Goal: Find contact information: Find contact information

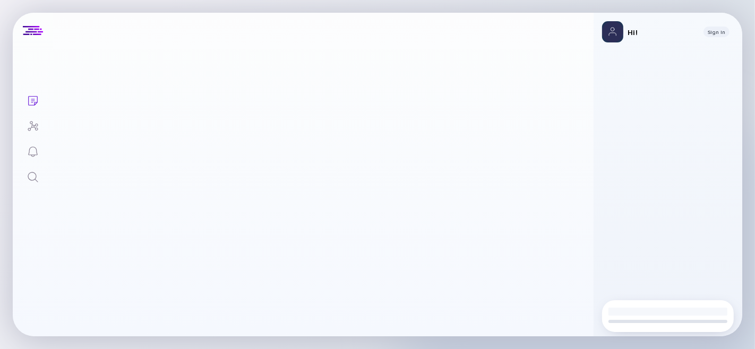
scroll to position [1, 0]
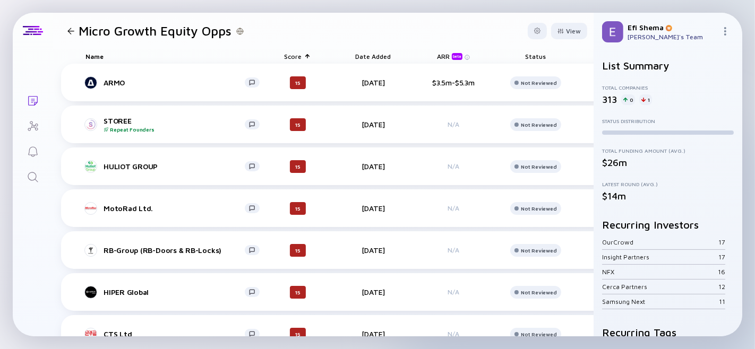
click at [69, 29] on div at bounding box center [70, 31] width 7 height 7
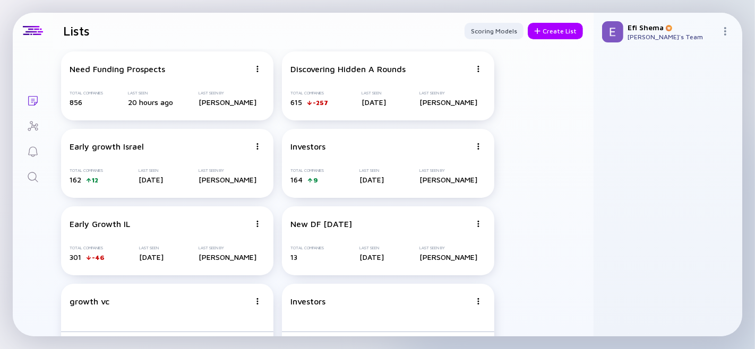
scroll to position [6, 0]
click at [152, 71] on div "Need Funding Prospects" at bounding box center [118, 69] width 96 height 10
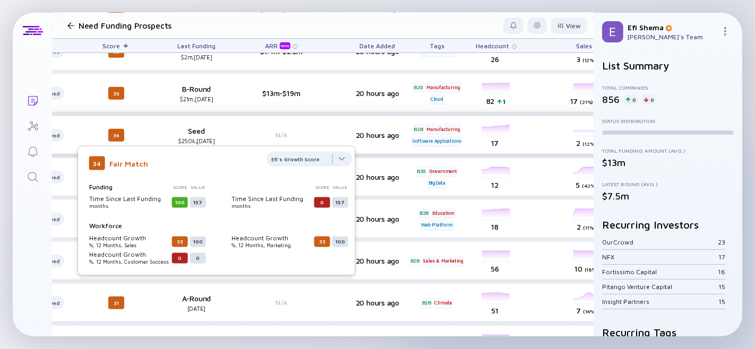
scroll to position [728, 294]
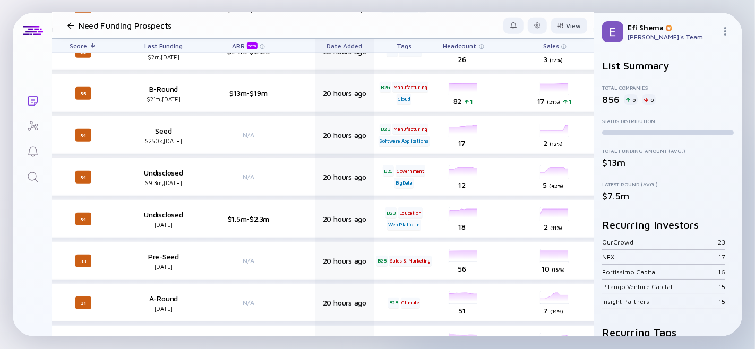
drag, startPoint x: 464, startPoint y: 44, endPoint x: 347, endPoint y: 42, distance: 117.3
click at [347, 42] on div "Name Status Score Last Funding ARR beta Date Added Tags Headcount Sales Marketi…" at bounding box center [295, 45] width 1057 height 15
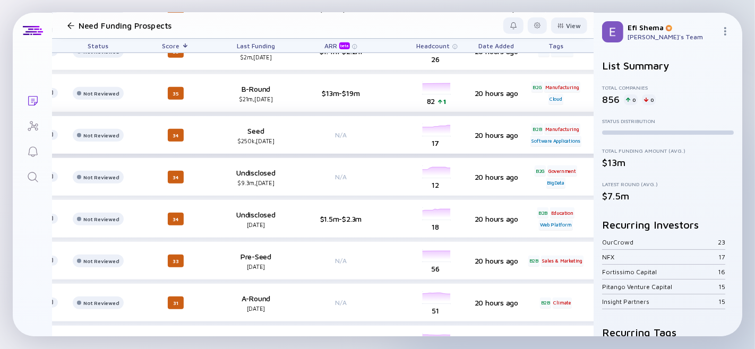
scroll to position [728, 201]
drag, startPoint x: 442, startPoint y: 46, endPoint x: 191, endPoint y: 47, distance: 250.5
click at [191, 47] on div "Name Status Score Last Funding ARR beta Headcount Date Added Tags Sales Marketi…" at bounding box center [388, 45] width 1057 height 15
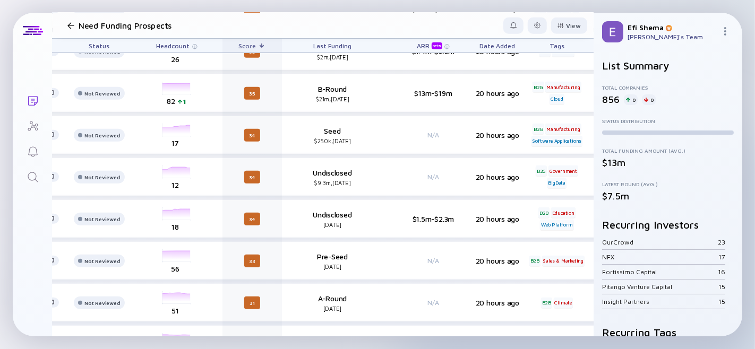
drag, startPoint x: 433, startPoint y: 46, endPoint x: 247, endPoint y: 47, distance: 185.8
click at [247, 47] on div "Name Status Headcount Score Last Funding ARR beta Date Added Tags Sales Marketi…" at bounding box center [388, 45] width 1057 height 15
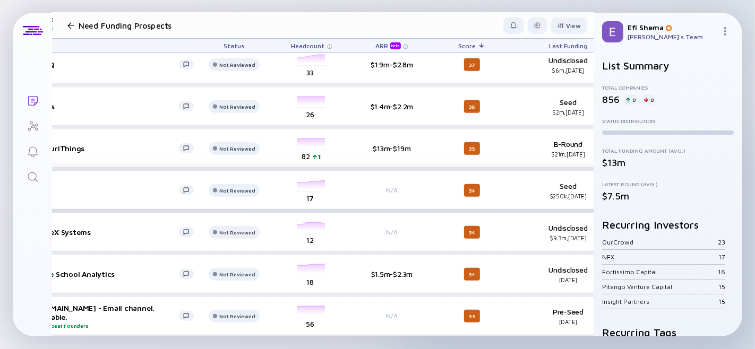
scroll to position [672, 70]
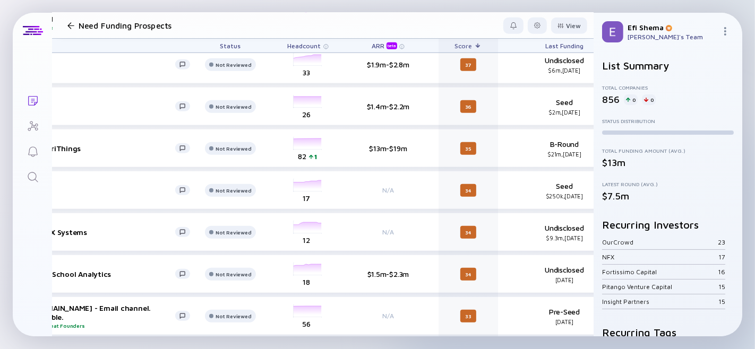
drag, startPoint x: 566, startPoint y: 47, endPoint x: 467, endPoint y: 47, distance: 98.7
click at [467, 47] on div "Name Status Headcount ARR beta Score Last Funding Date Added Tags Sales Marketi…" at bounding box center [520, 45] width 1057 height 15
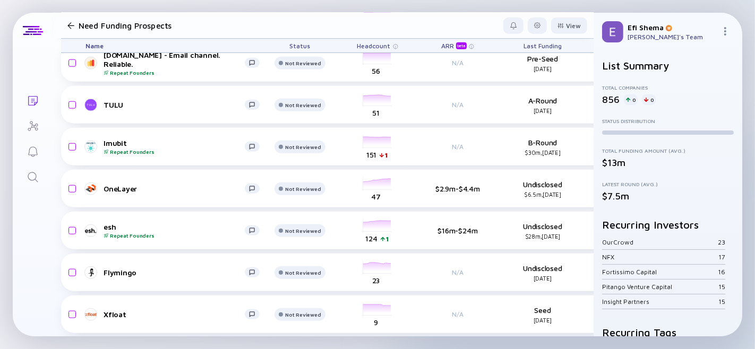
scroll to position [926, 0]
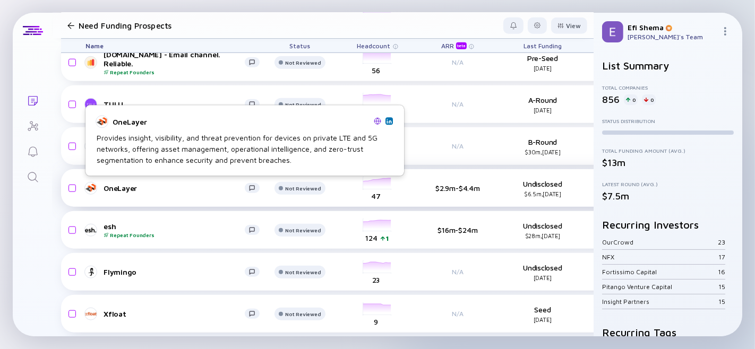
click at [121, 187] on div "OneLayer" at bounding box center [174, 188] width 141 height 9
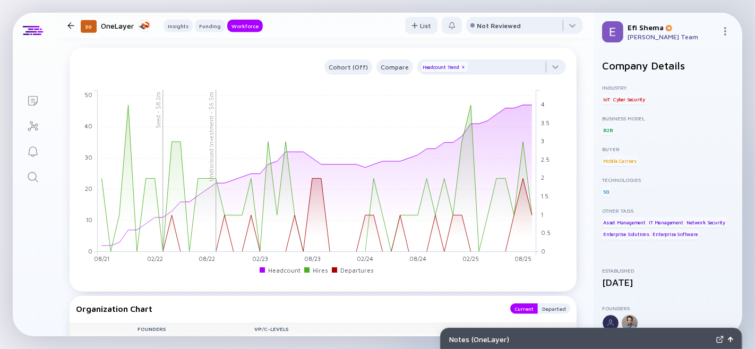
scroll to position [882, 0]
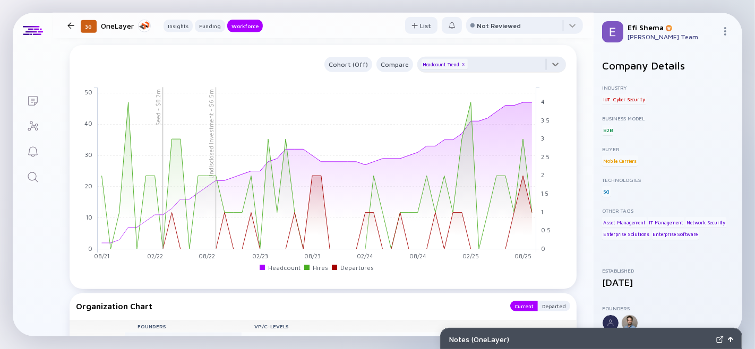
click at [546, 78] on div at bounding box center [491, 67] width 149 height 21
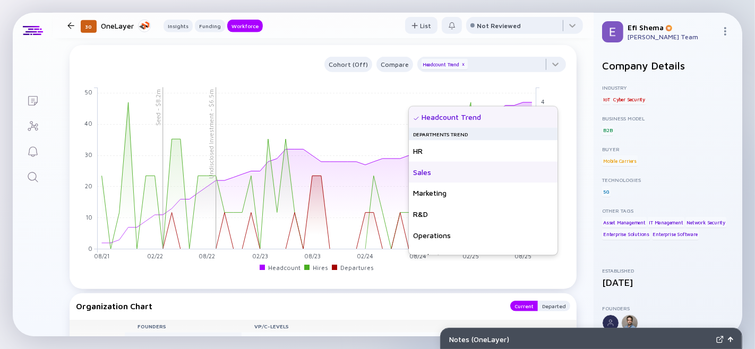
click at [439, 174] on div "Sales" at bounding box center [483, 172] width 149 height 21
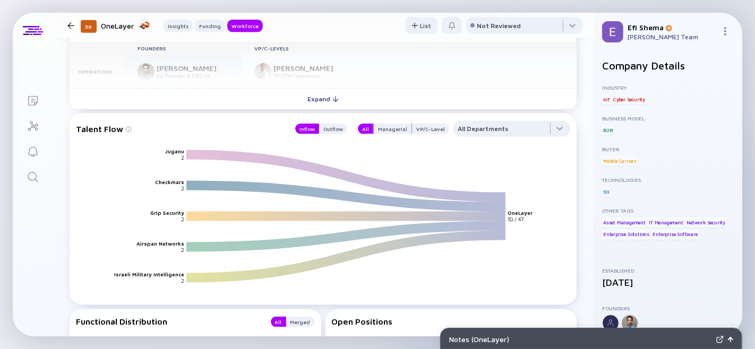
scroll to position [1160, 0]
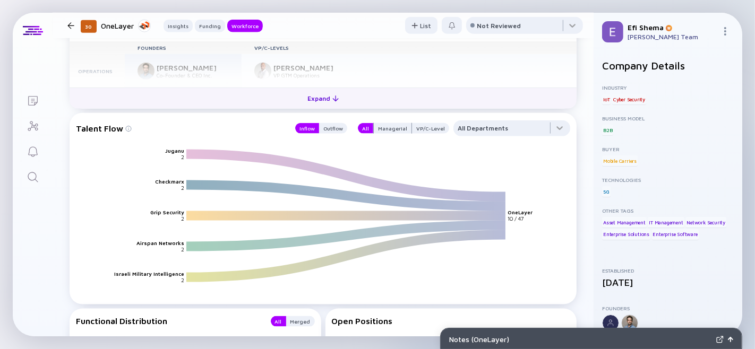
click at [311, 107] on div "Expand" at bounding box center [323, 98] width 44 height 16
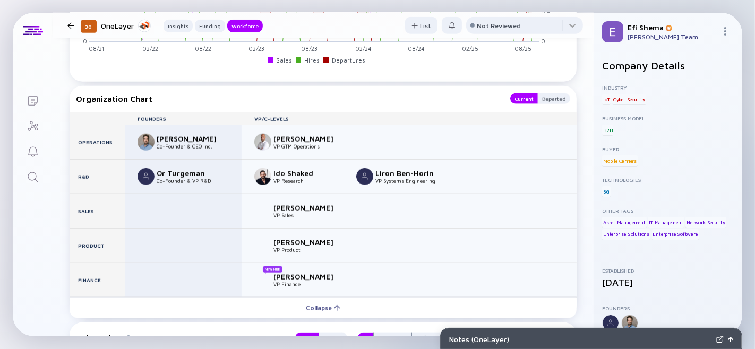
scroll to position [1089, 0]
drag, startPoint x: 158, startPoint y: 172, endPoint x: 198, endPoint y: 171, distance: 40.3
type textarea "Dave Mor"
click at [198, 144] on div "Dave Mor" at bounding box center [192, 139] width 70 height 9
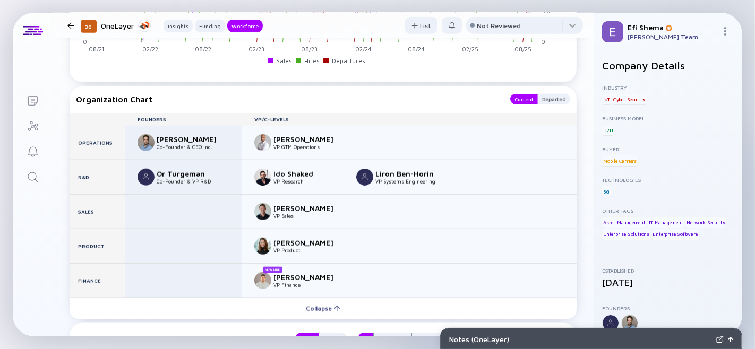
click at [162, 144] on div "Dave Mor" at bounding box center [192, 139] width 70 height 9
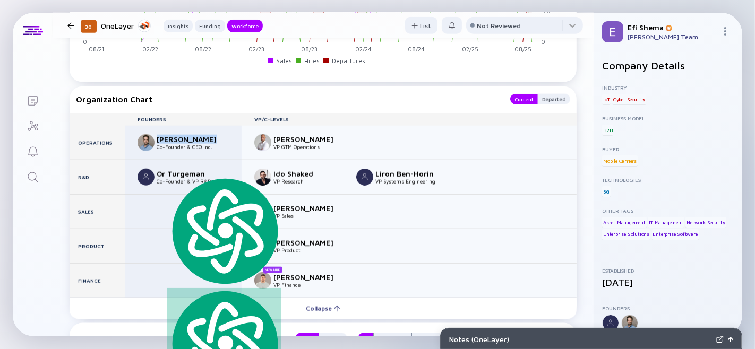
copy div "Dave Mor"
